Goal: Task Accomplishment & Management: Use online tool/utility

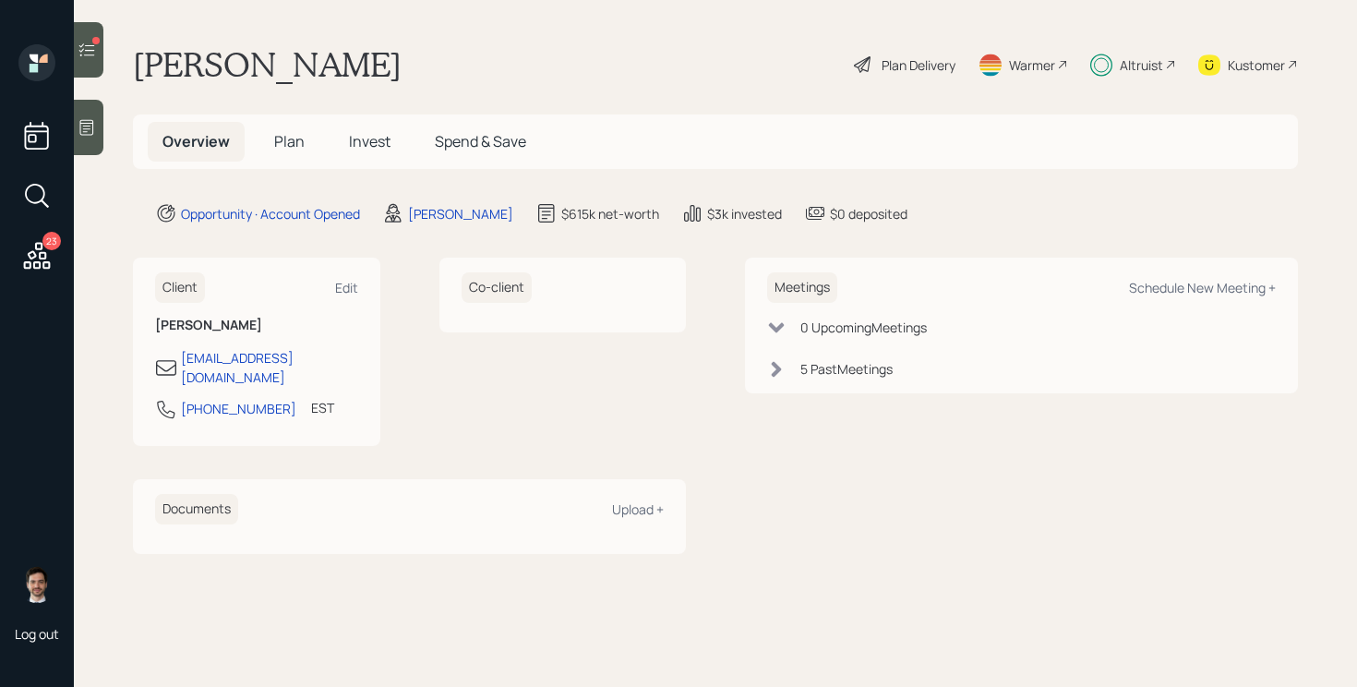
click at [377, 144] on span "Invest" at bounding box center [370, 141] width 42 height 20
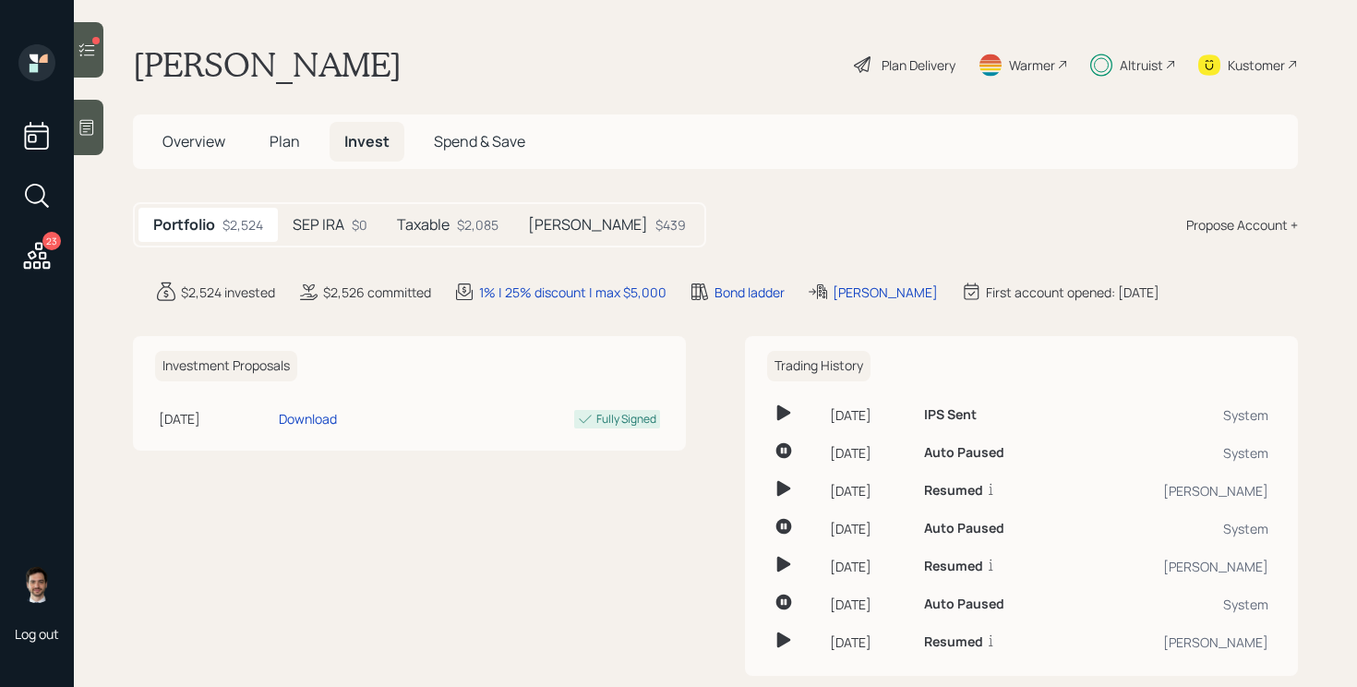
click at [464, 227] on div "$2,085" at bounding box center [478, 224] width 42 height 19
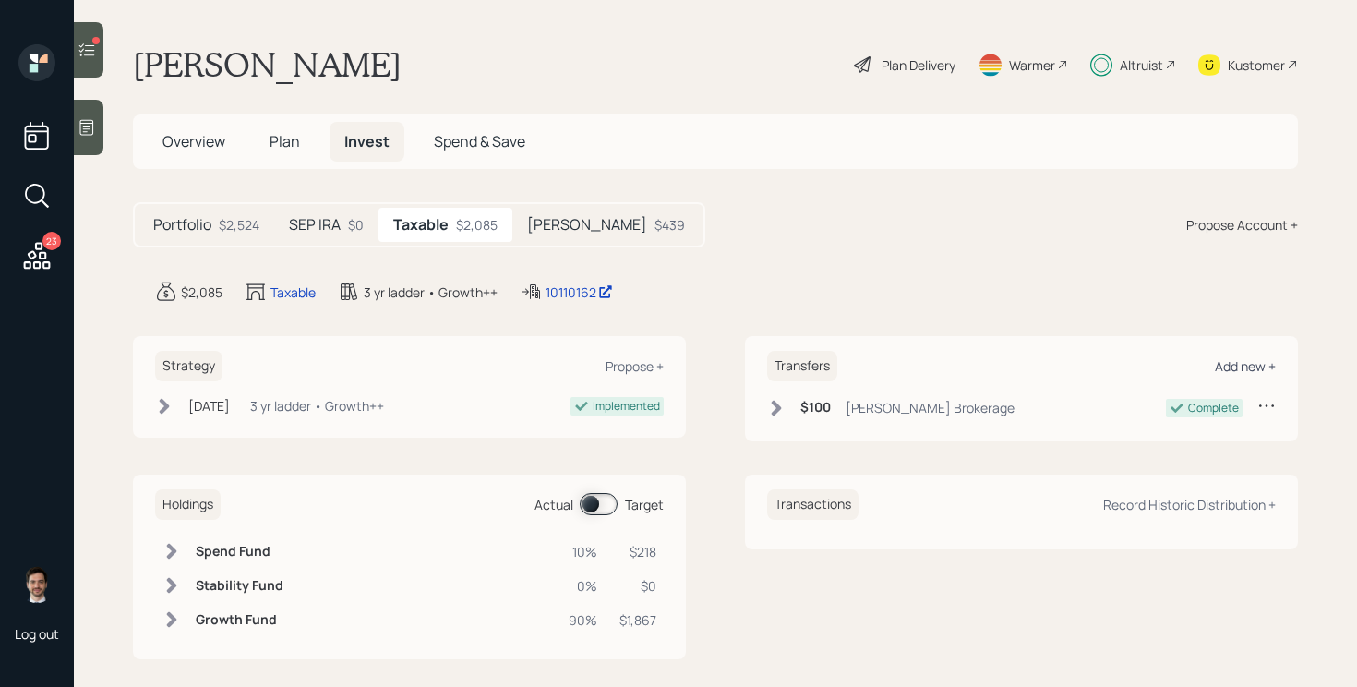
click at [1243, 369] on div "Add new +" at bounding box center [1245, 366] width 61 height 18
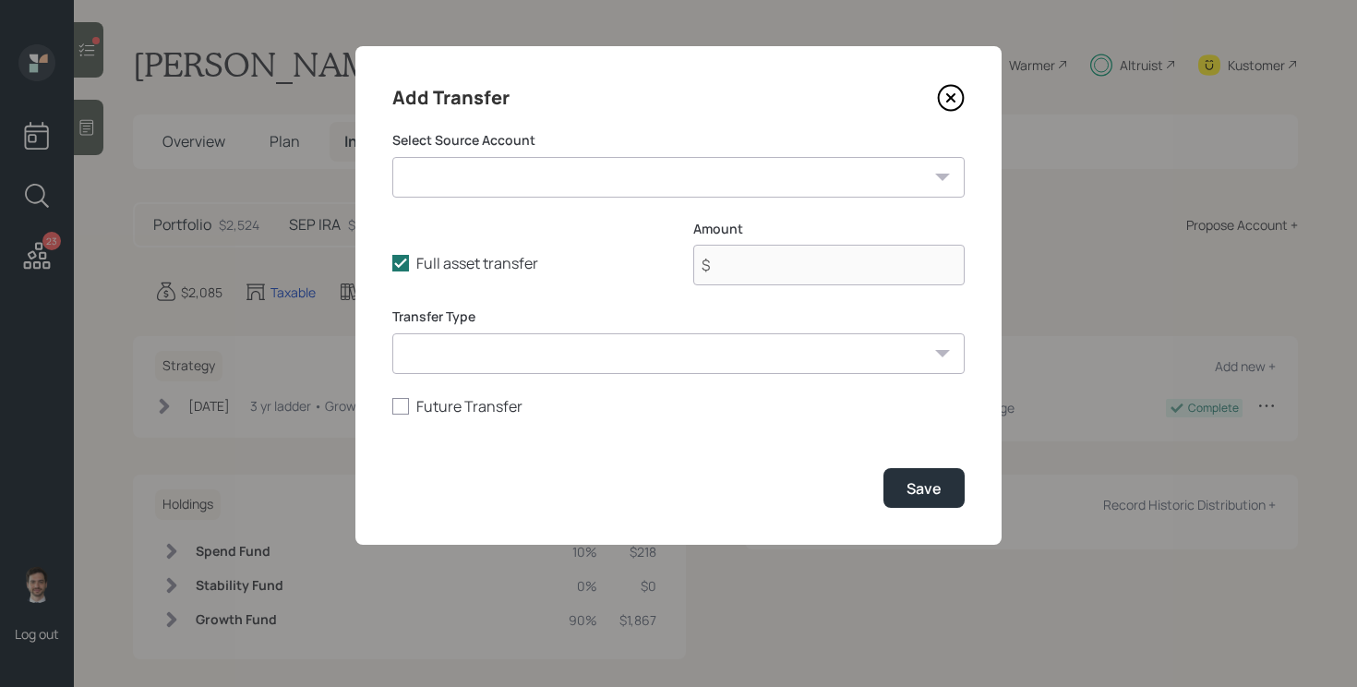
click at [621, 186] on select "Cold Wallet ($1,896 | Taxable Investment) Checking and Savings ($3,000 | Emerge…" at bounding box center [678, 177] width 572 height 41
select select "83210295-dddc-4d7e-8077-785dcd0ceca4"
click at [392, 157] on select "Cold Wallet ($1,896 | Taxable Investment) Checking and Savings ($3,000 | Emerge…" at bounding box center [678, 177] width 572 height 41
type input "$ 3,000"
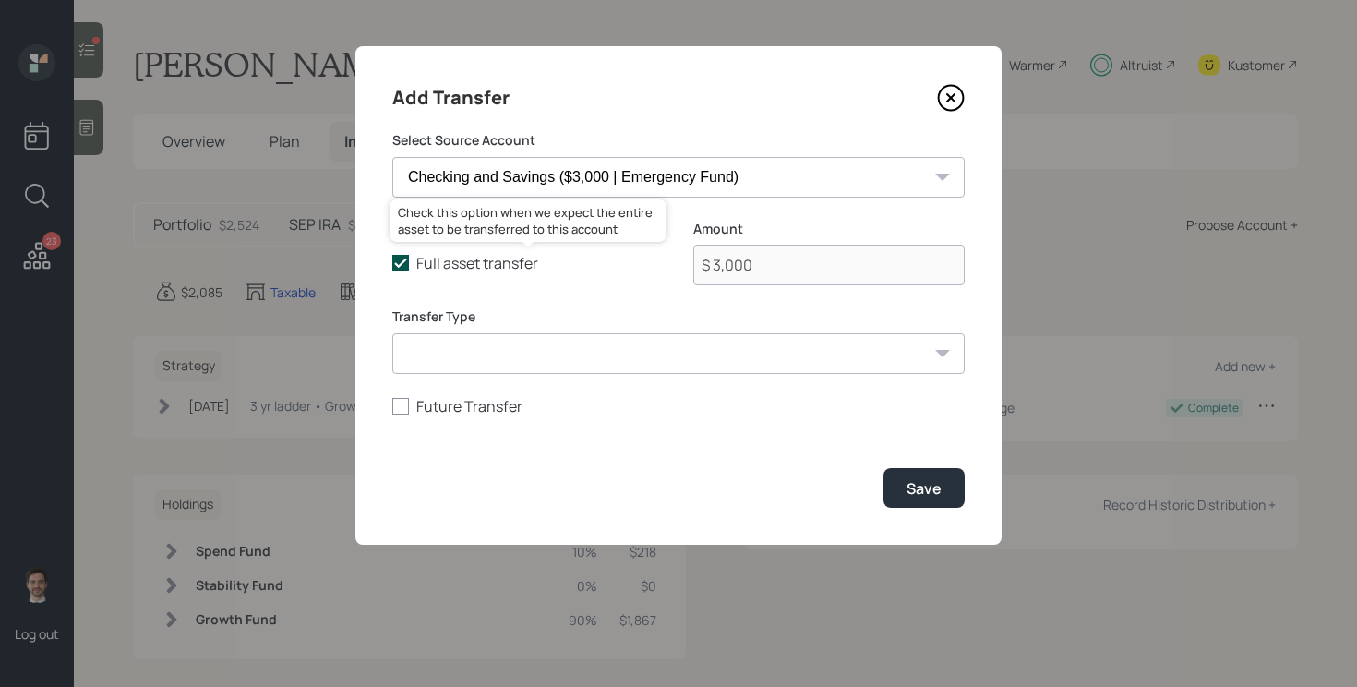
click at [410, 262] on label "Full asset transfer" at bounding box center [527, 263] width 271 height 20
click at [392, 263] on input "Full asset transfer" at bounding box center [391, 263] width 1 height 1
checkbox input "false"
click at [799, 273] on input "$ 3,000" at bounding box center [828, 265] width 271 height 41
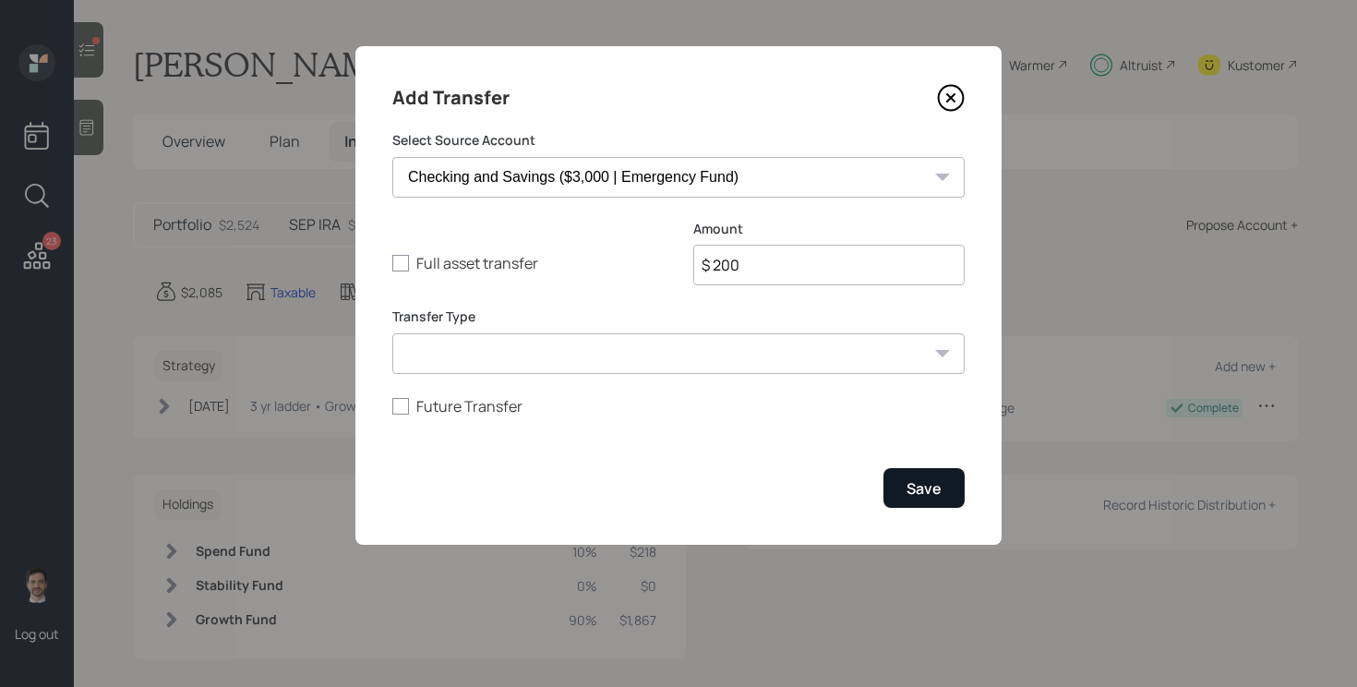
type input "$ 200"
click at [937, 486] on div "Save" at bounding box center [923, 488] width 35 height 20
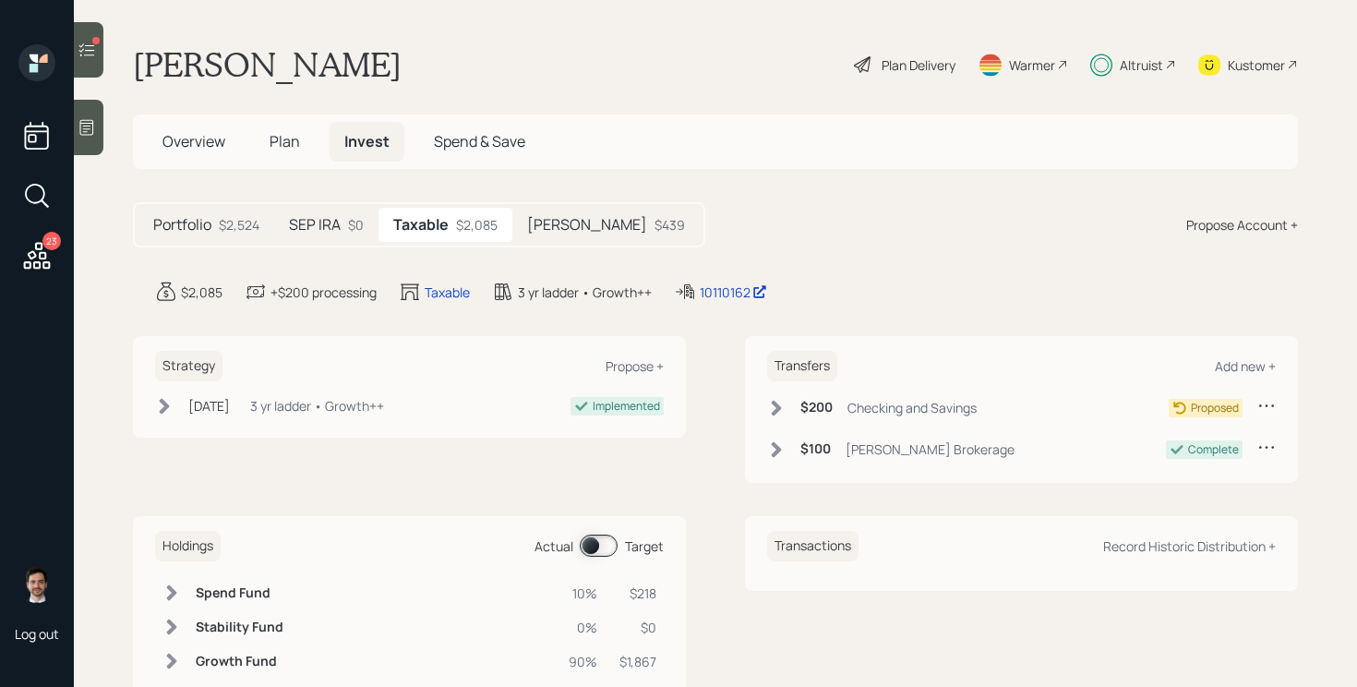
click at [772, 400] on icon at bounding box center [776, 408] width 18 height 18
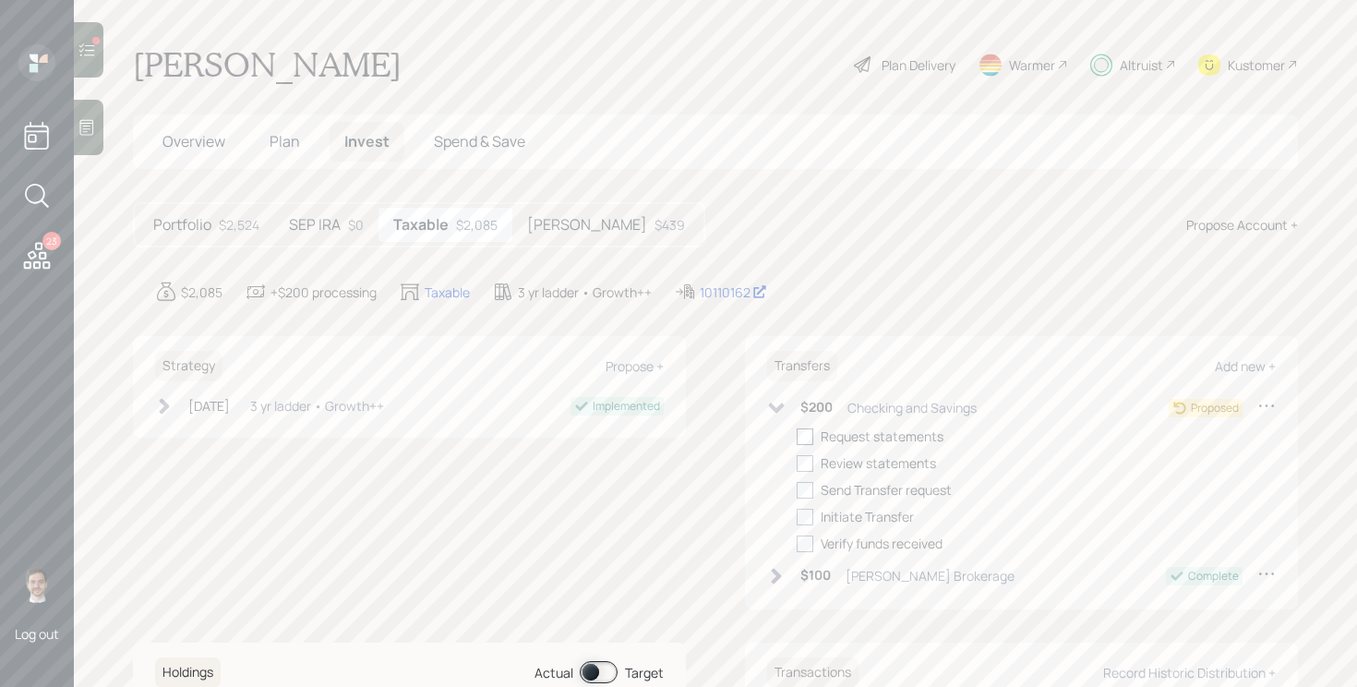
click at [802, 437] on div at bounding box center [805, 436] width 17 height 17
click at [797, 437] on input "checkbox" at bounding box center [796, 436] width 1 height 1
checkbox input "true"
click at [803, 461] on div at bounding box center [805, 463] width 17 height 17
click at [797, 462] on input "checkbox" at bounding box center [796, 462] width 1 height 1
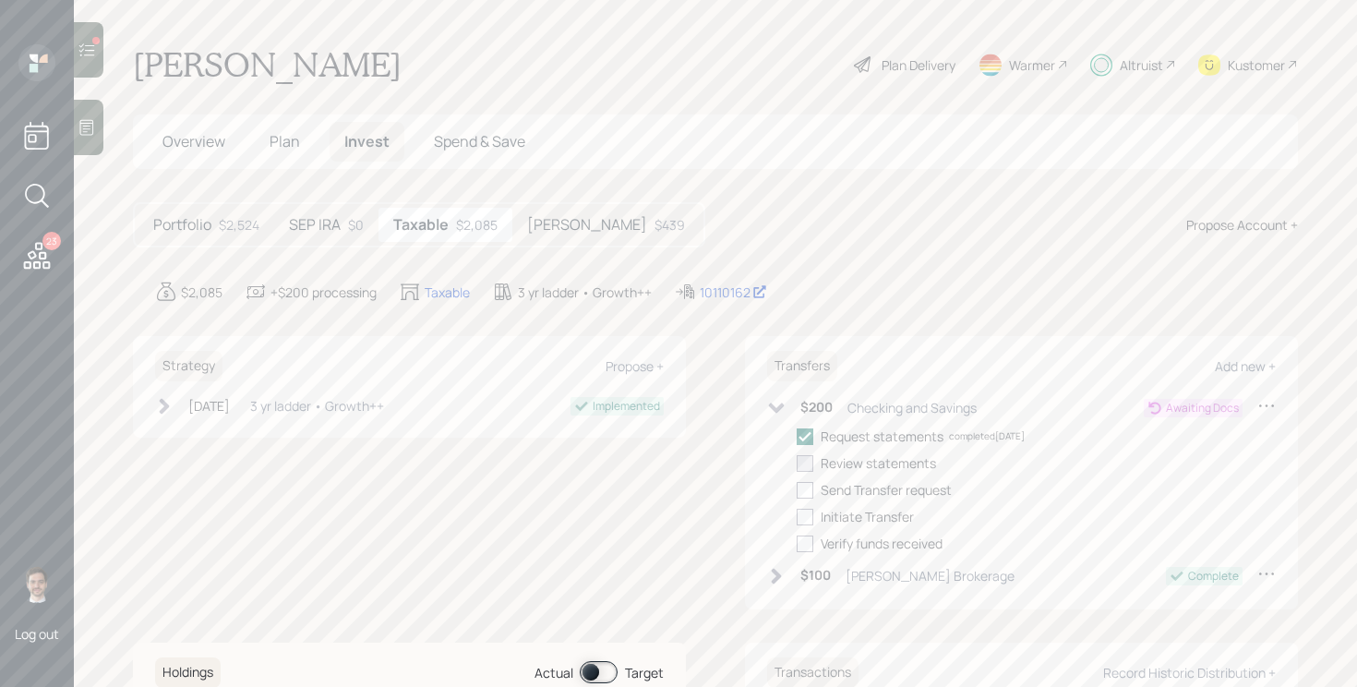
checkbox input "true"
click at [778, 403] on icon at bounding box center [776, 408] width 18 height 18
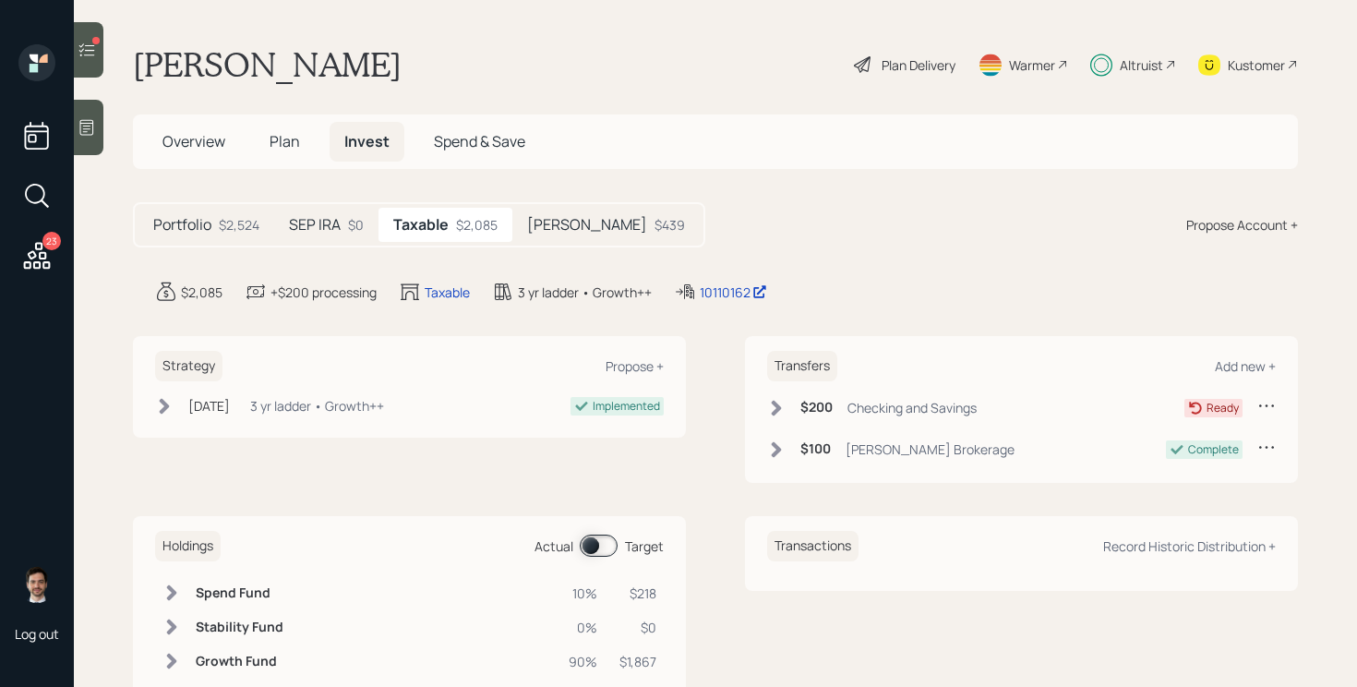
click at [91, 56] on icon at bounding box center [87, 50] width 18 height 18
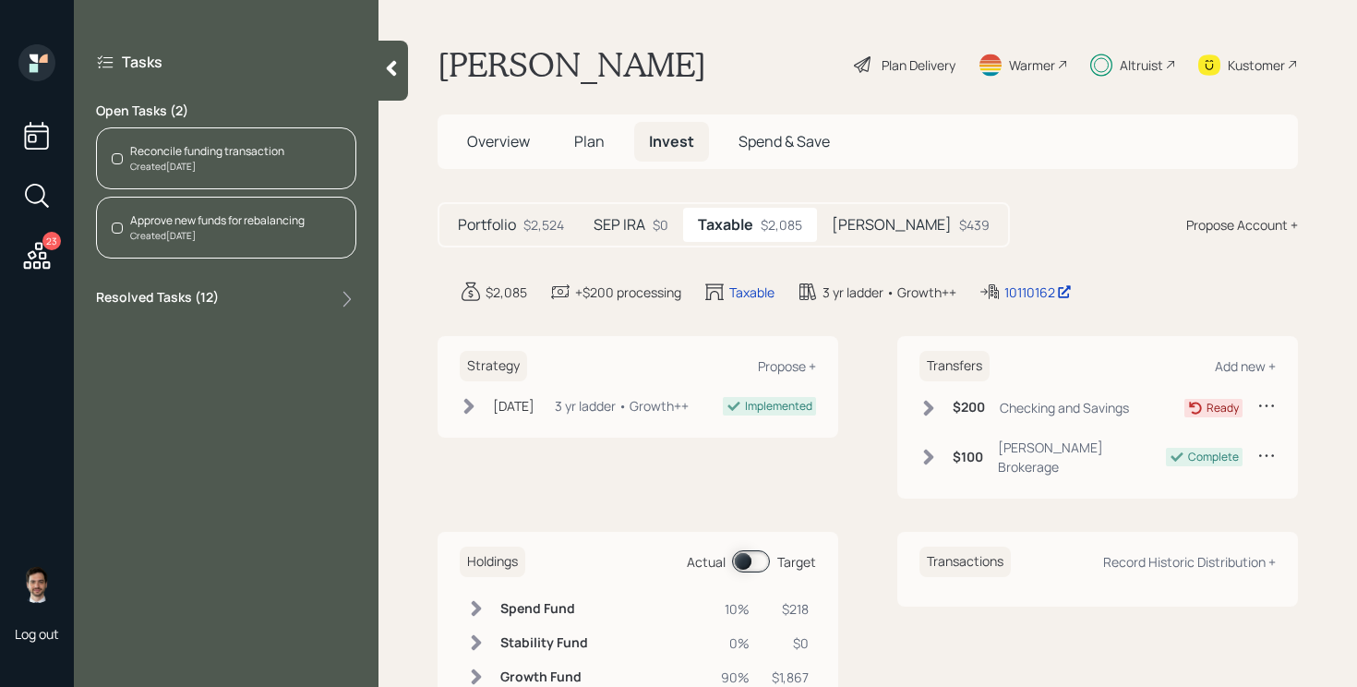
click at [245, 162] on div "Created [DATE]" at bounding box center [207, 167] width 154 height 14
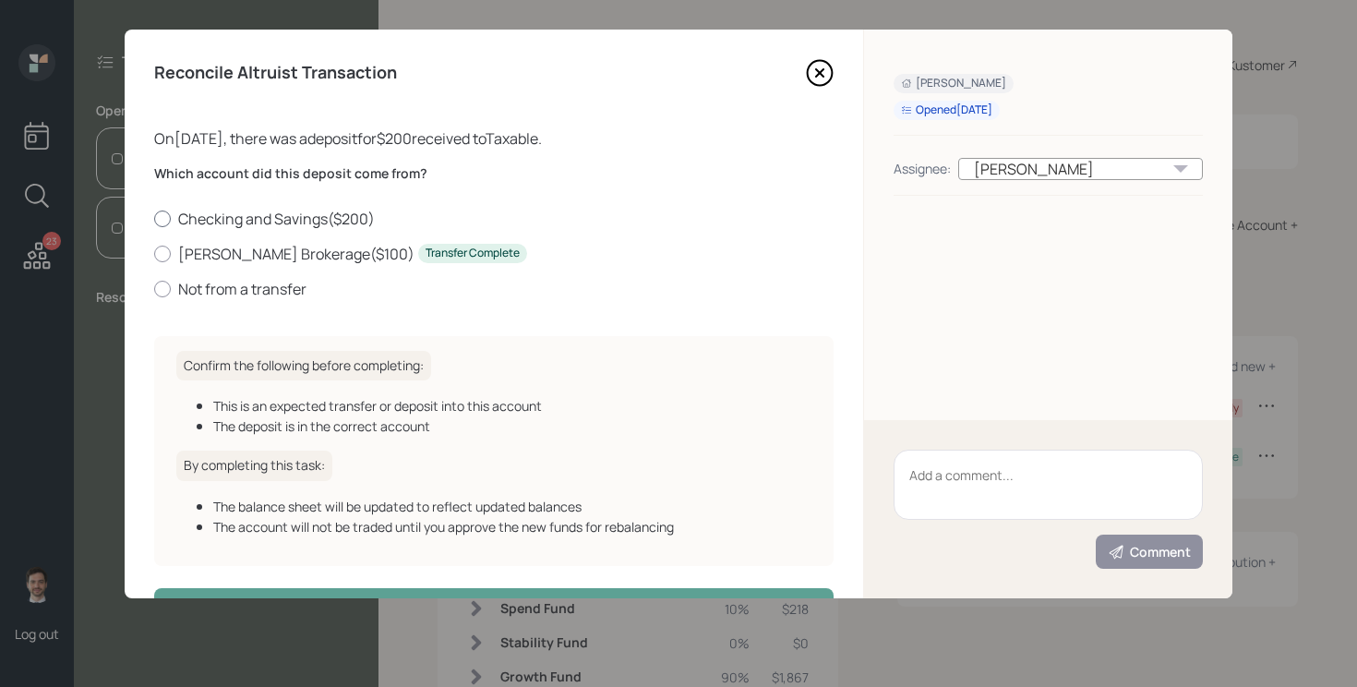
click at [234, 222] on label "Checking and Savings ( $200 )" at bounding box center [493, 219] width 679 height 20
click at [154, 219] on input "Checking and Savings ( $200 )" at bounding box center [153, 218] width 1 height 1
radio input "true"
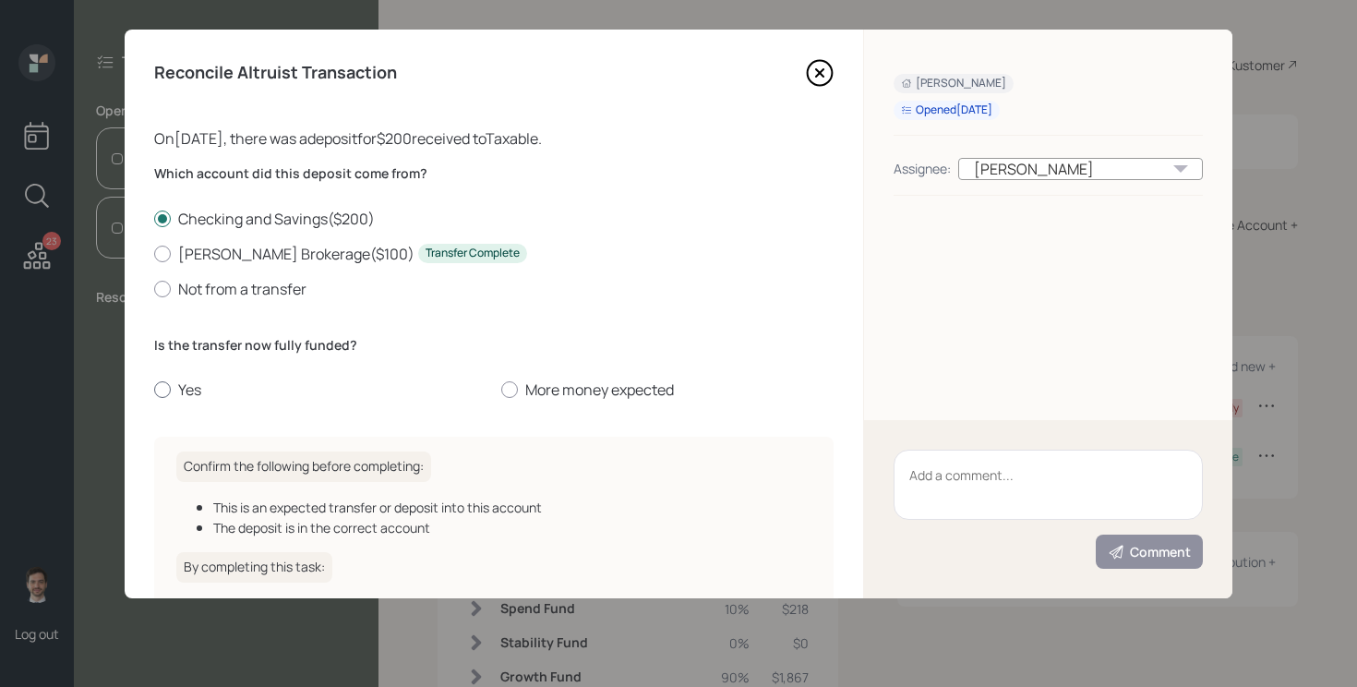
click at [193, 384] on label "Yes" at bounding box center [320, 389] width 332 height 20
click at [154, 389] on input "Yes" at bounding box center [153, 389] width 1 height 1
radio input "true"
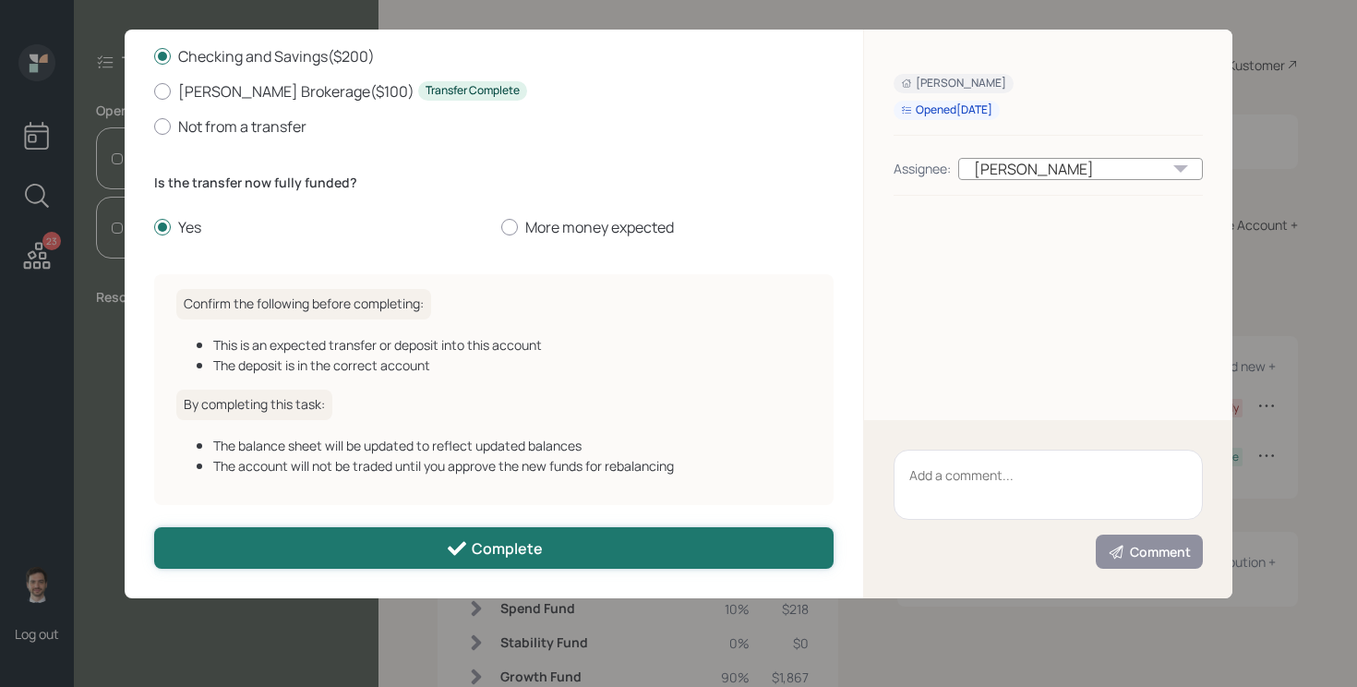
click at [336, 556] on button "Complete" at bounding box center [493, 548] width 679 height 42
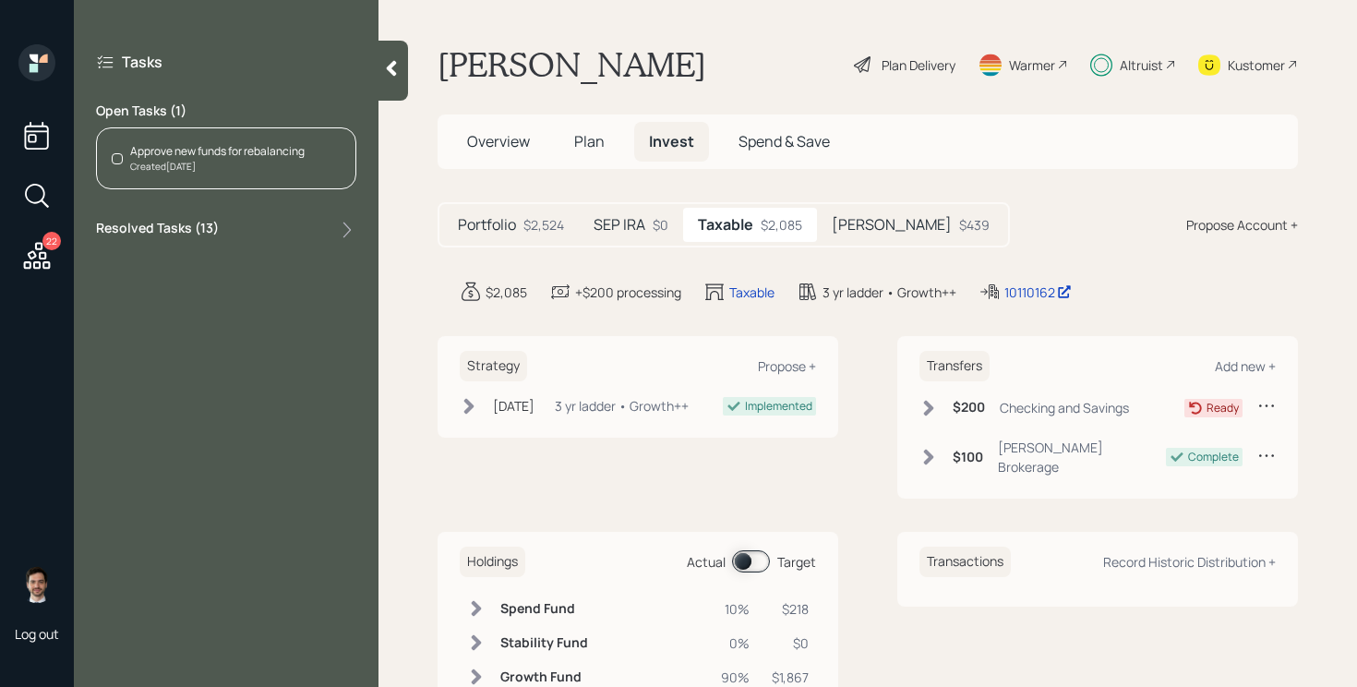
click at [243, 156] on div "Approve new funds for rebalancing" at bounding box center [217, 151] width 174 height 17
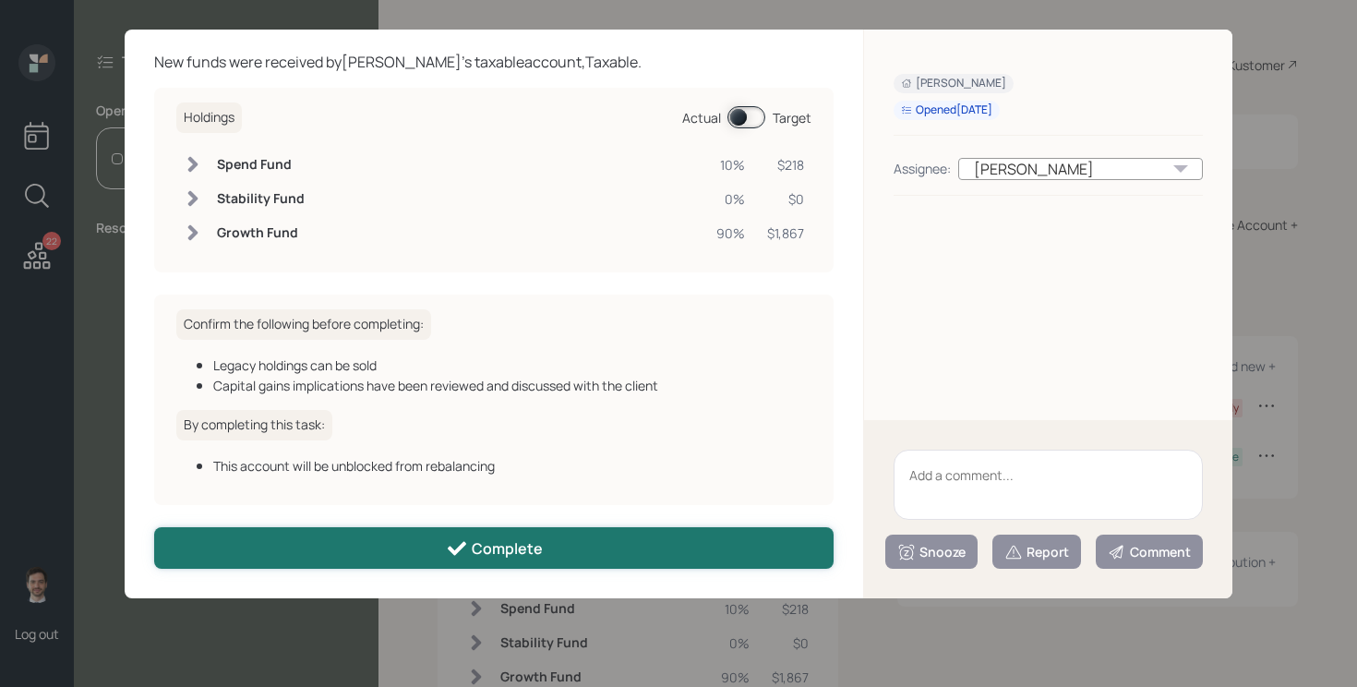
click at [444, 528] on button "Complete" at bounding box center [493, 548] width 679 height 42
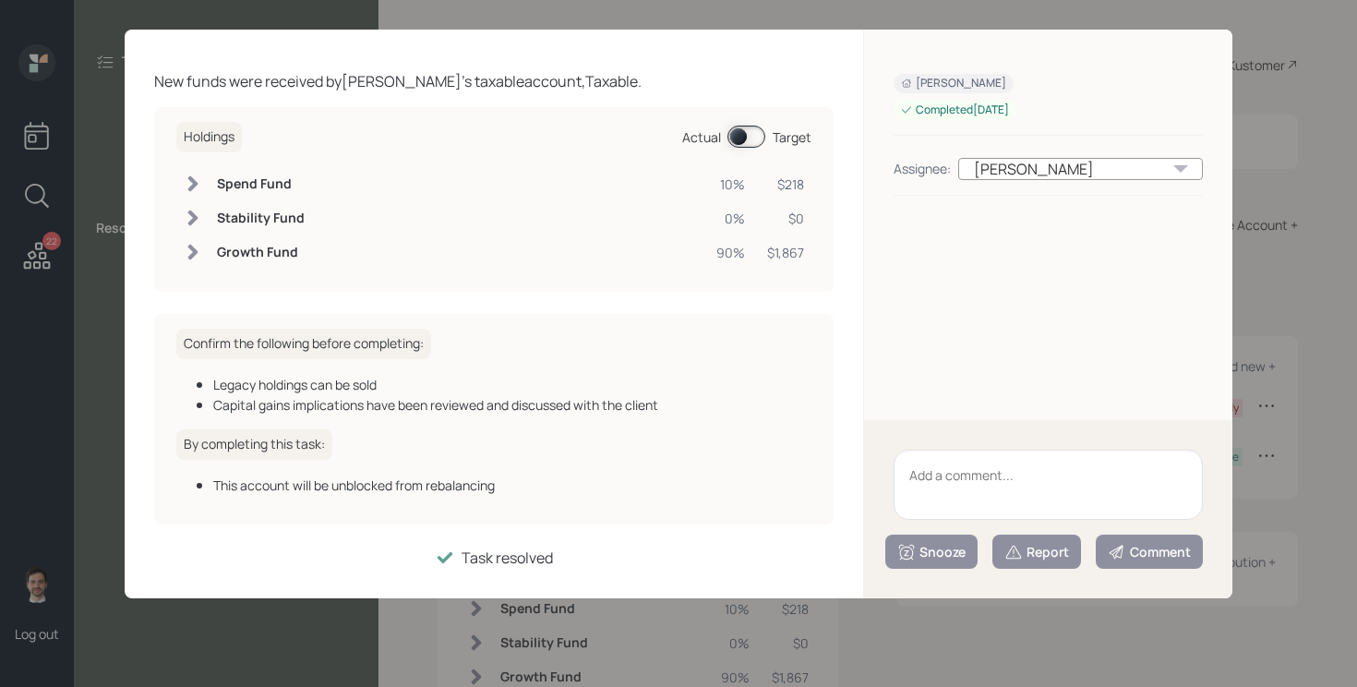
scroll to position [56, 0]
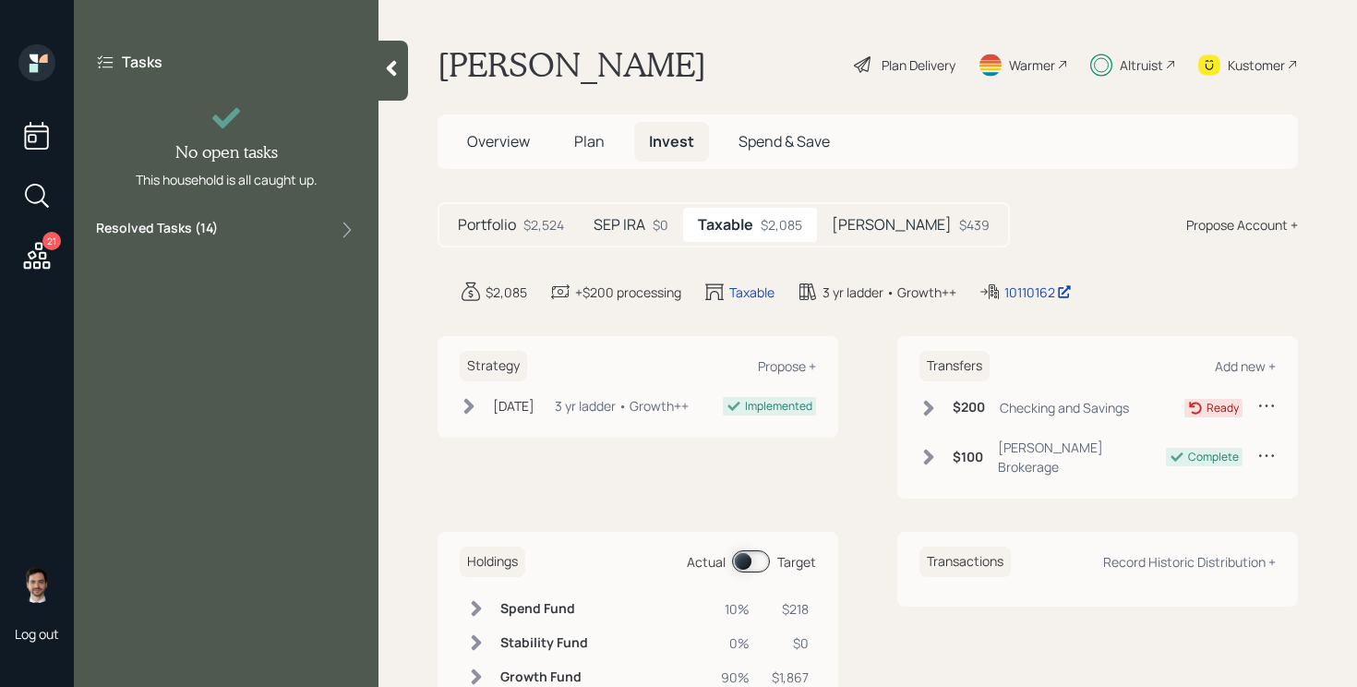
click at [393, 73] on icon at bounding box center [392, 69] width 10 height 16
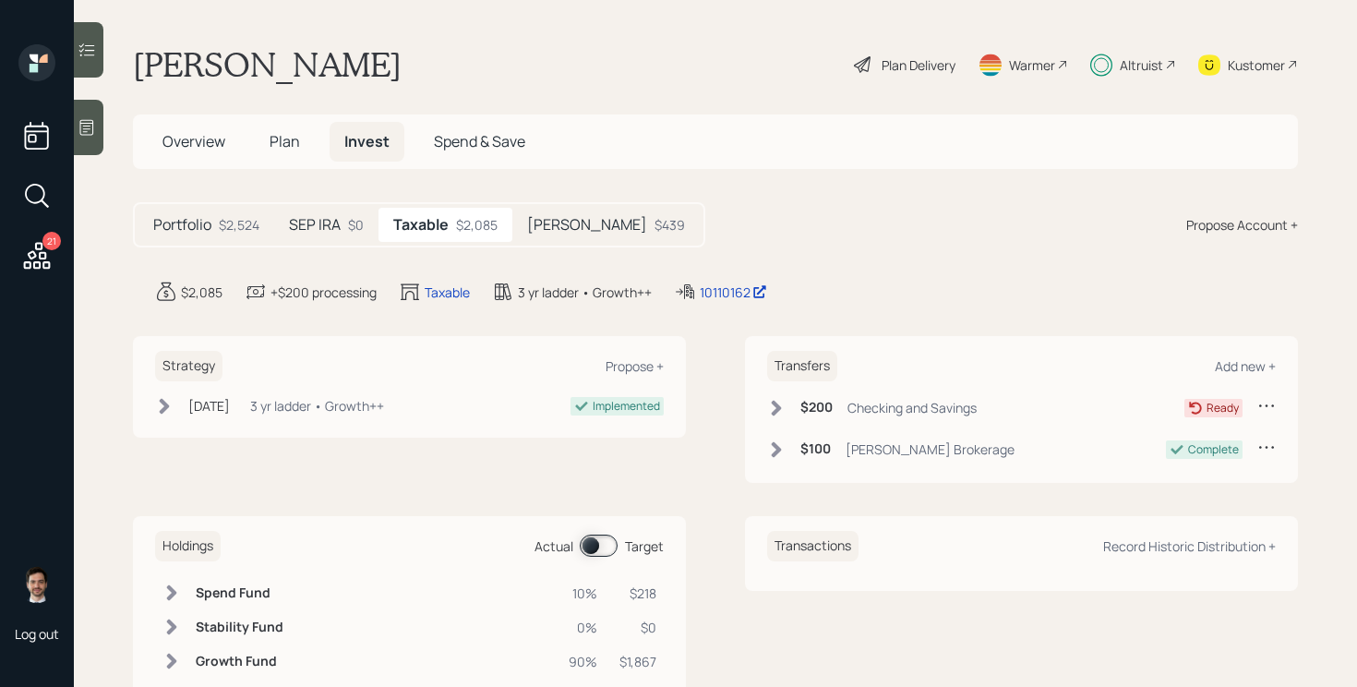
click at [33, 231] on div "21" at bounding box center [36, 198] width 33 height 158
click at [36, 254] on icon at bounding box center [36, 255] width 33 height 33
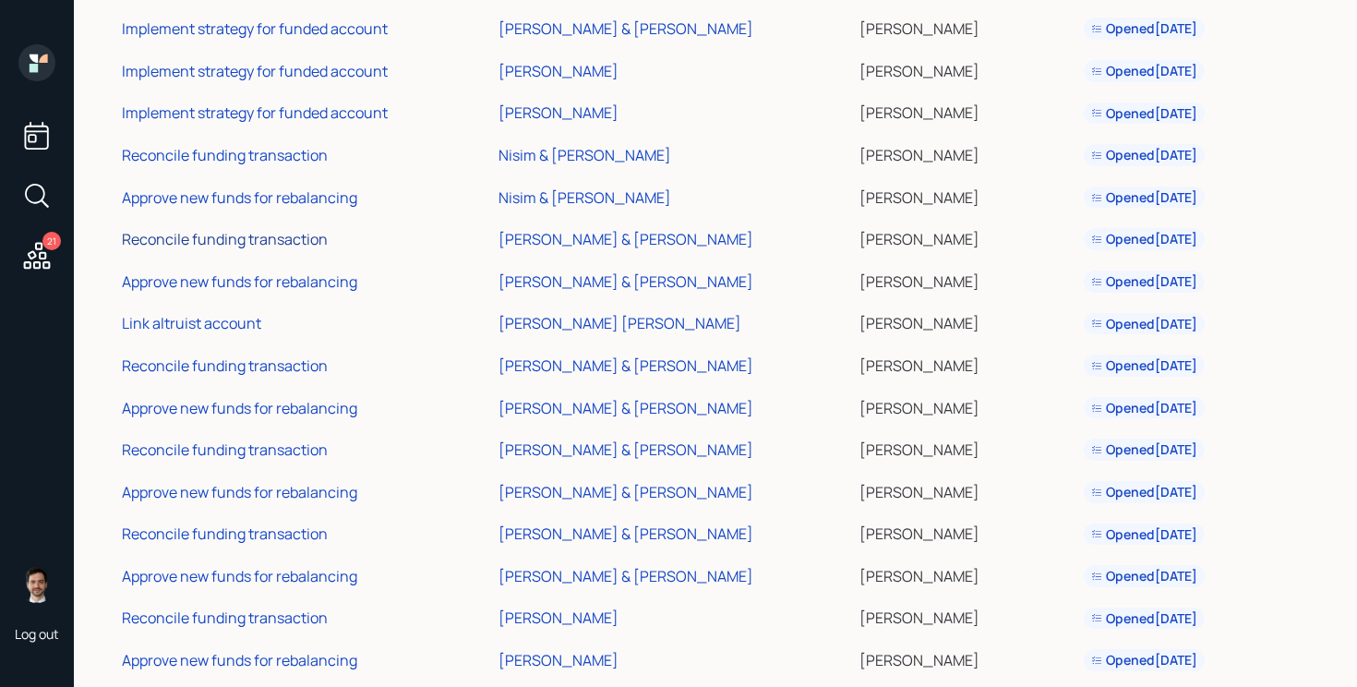
scroll to position [294, 0]
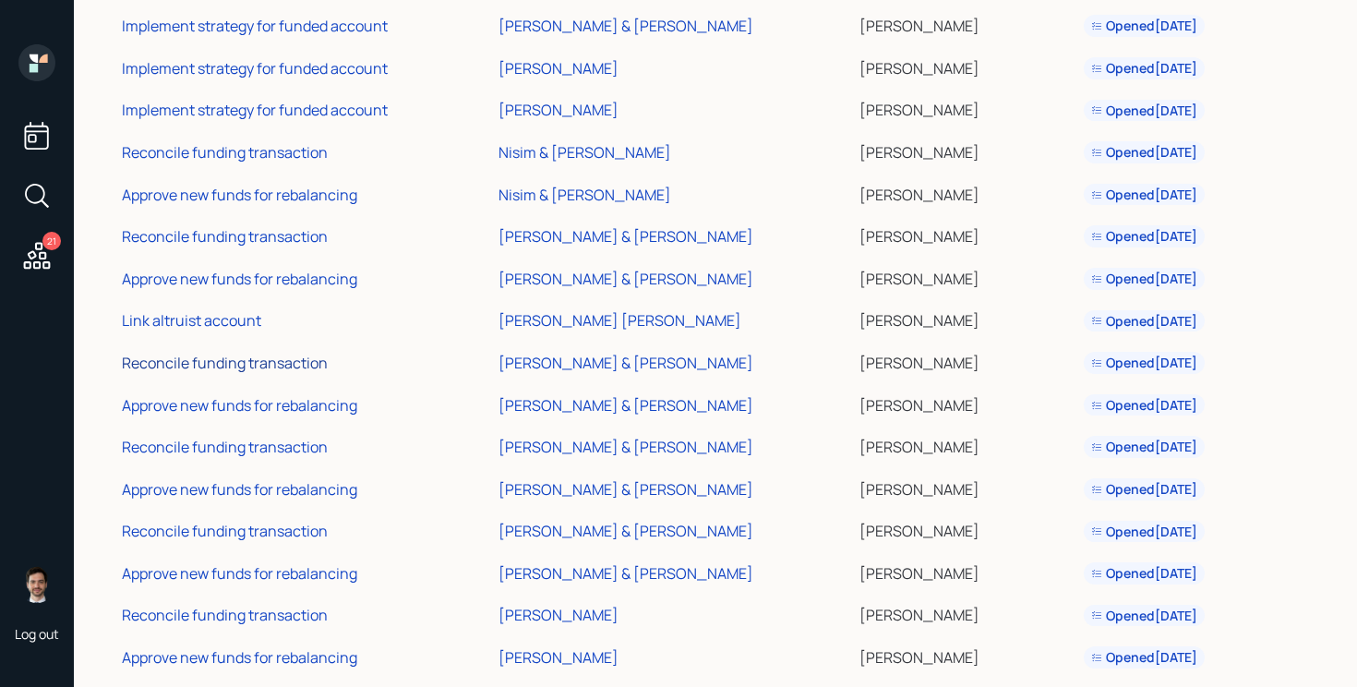
click at [243, 368] on div "Reconcile funding transaction" at bounding box center [225, 363] width 206 height 20
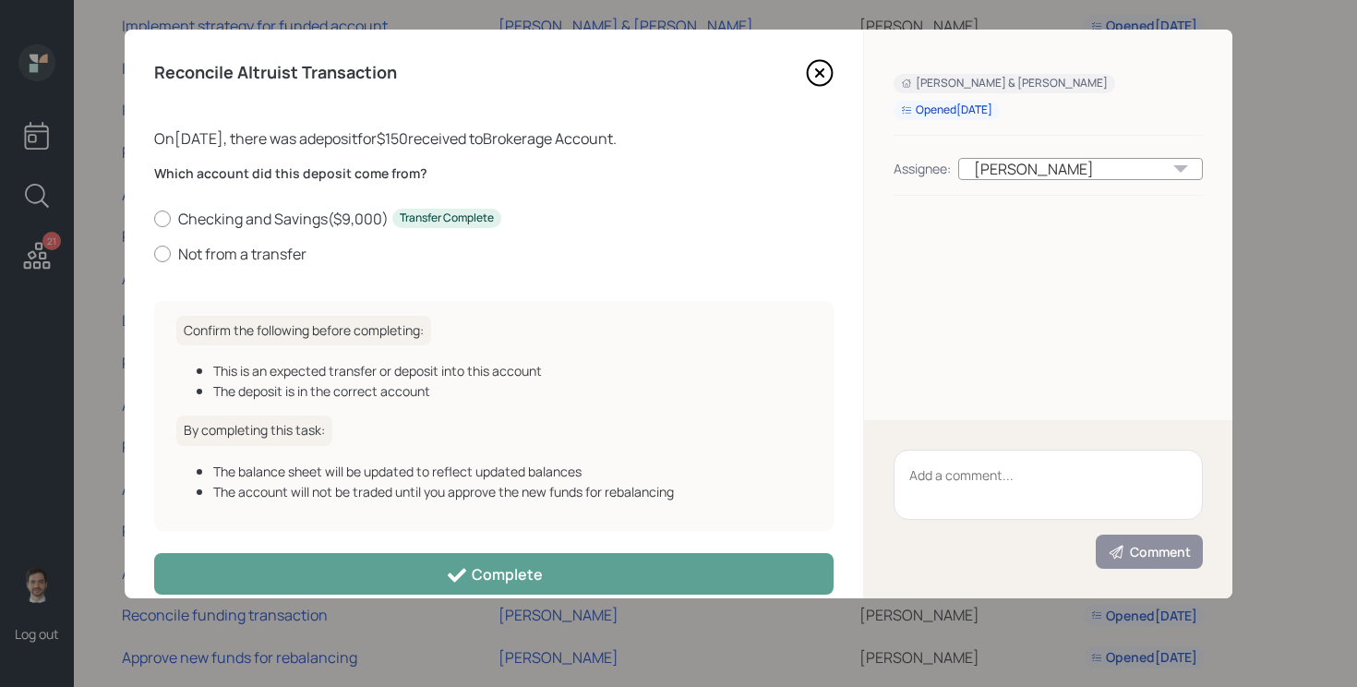
click at [817, 78] on icon at bounding box center [820, 73] width 28 height 28
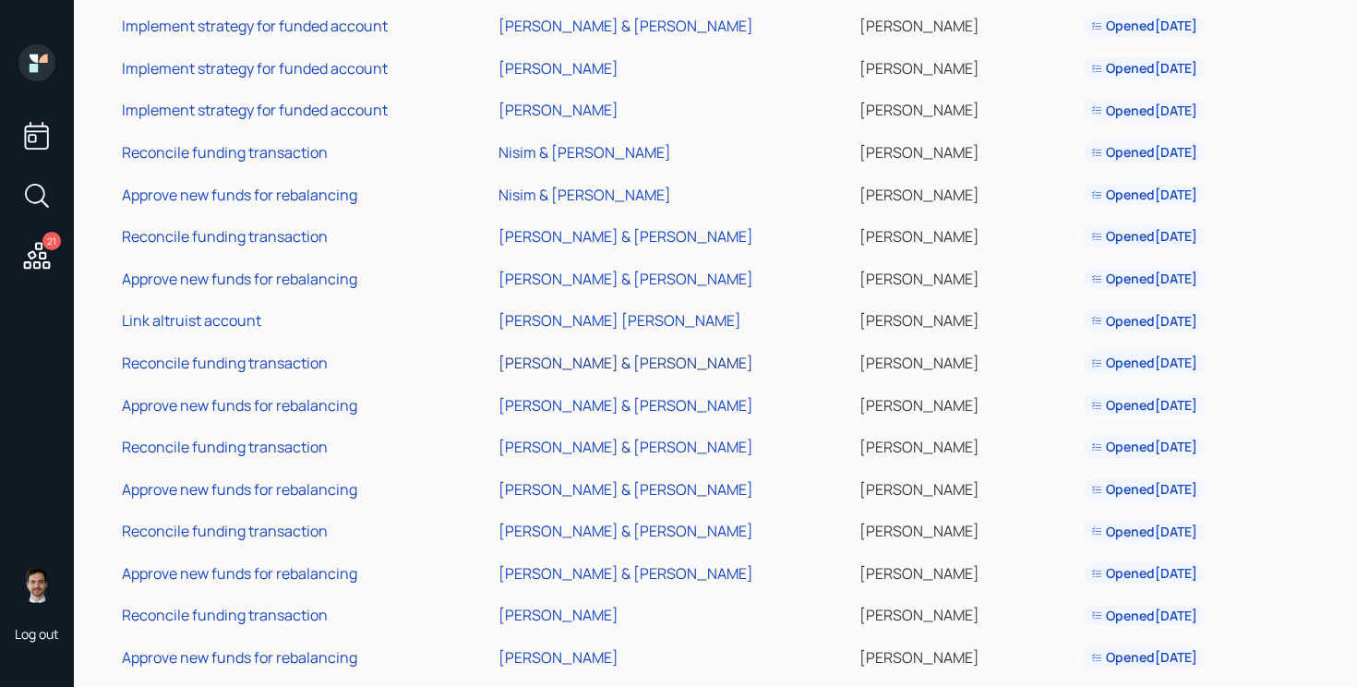
click at [609, 356] on div "[PERSON_NAME] & [PERSON_NAME]" at bounding box center [625, 363] width 255 height 20
